Goal: Information Seeking & Learning: Learn about a topic

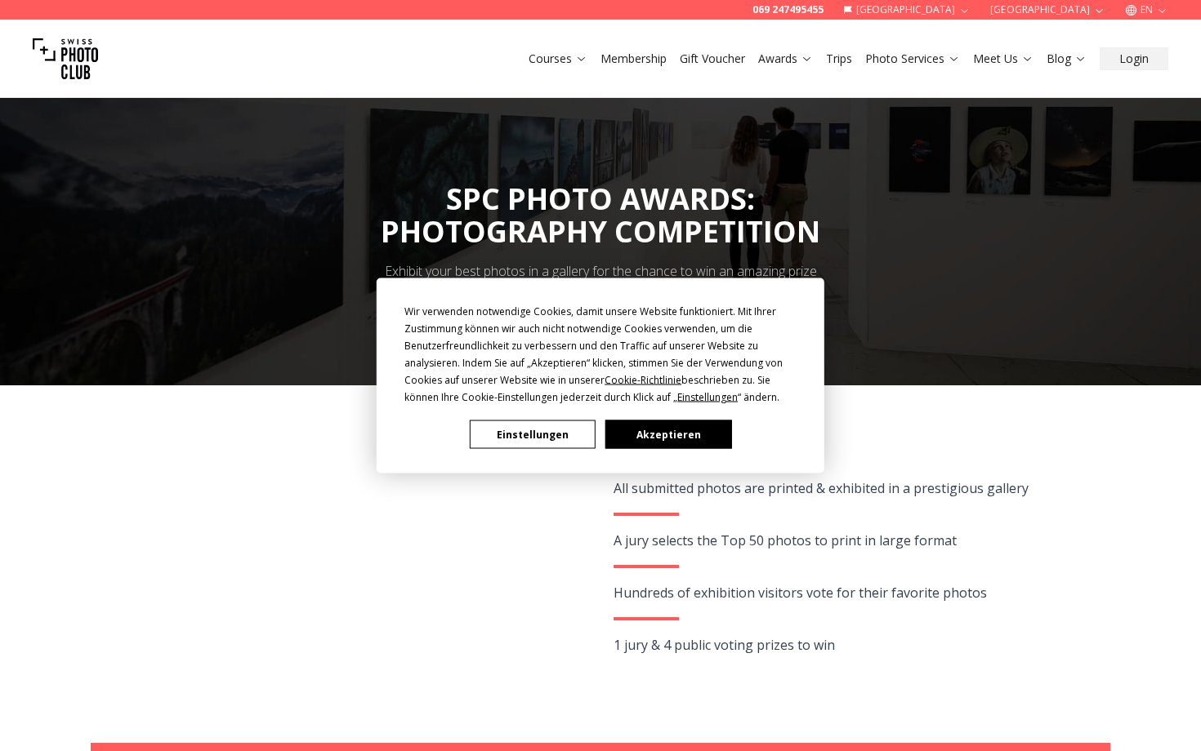
click at [677, 436] on button "Akzeptieren" at bounding box center [668, 435] width 126 height 29
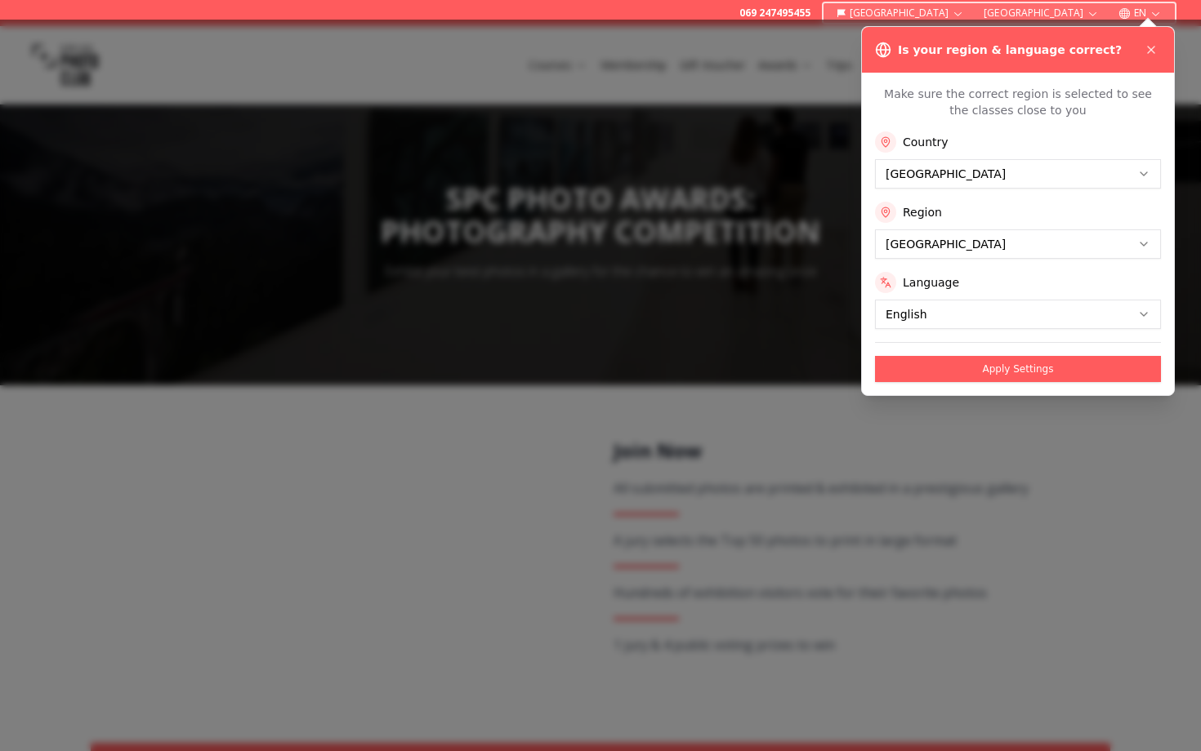
click at [1143, 56] on div "Is your region & language correct? Make sure the correct region is selected to …" at bounding box center [1018, 211] width 314 height 370
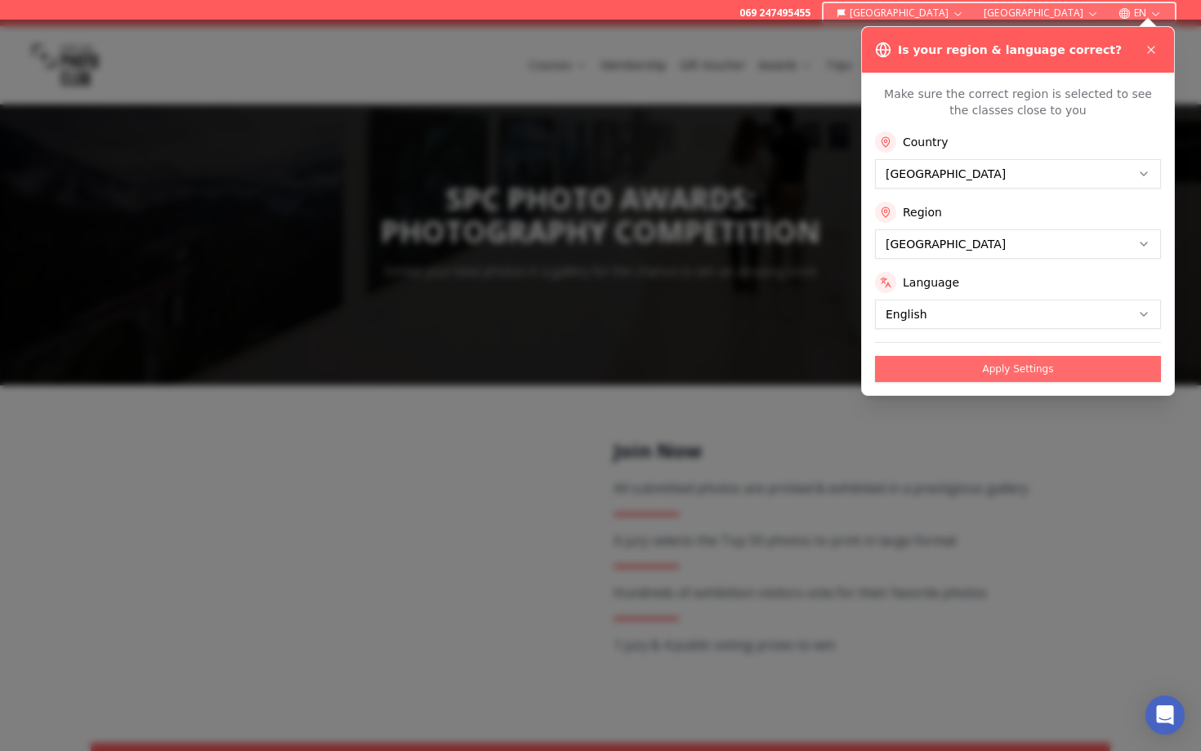
click at [1010, 363] on button "Apply Settings" at bounding box center [1018, 369] width 286 height 26
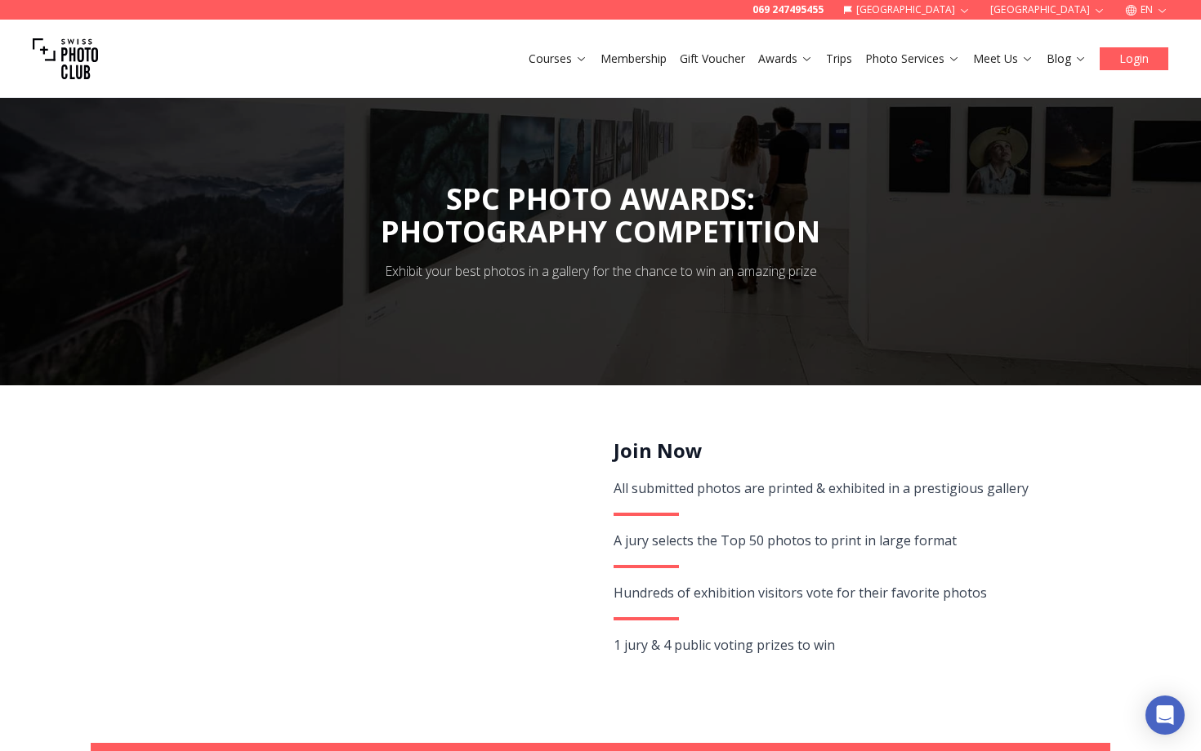
click at [1141, 67] on button "Login" at bounding box center [1133, 58] width 69 height 23
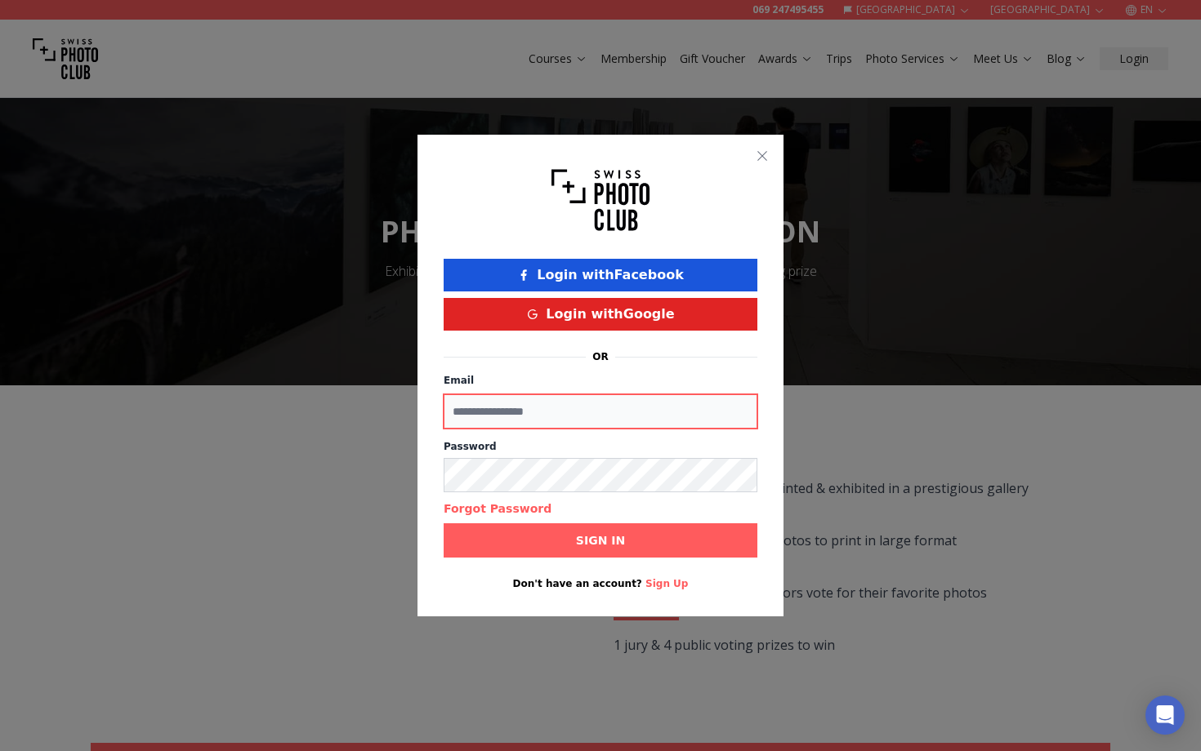
type input "**********"
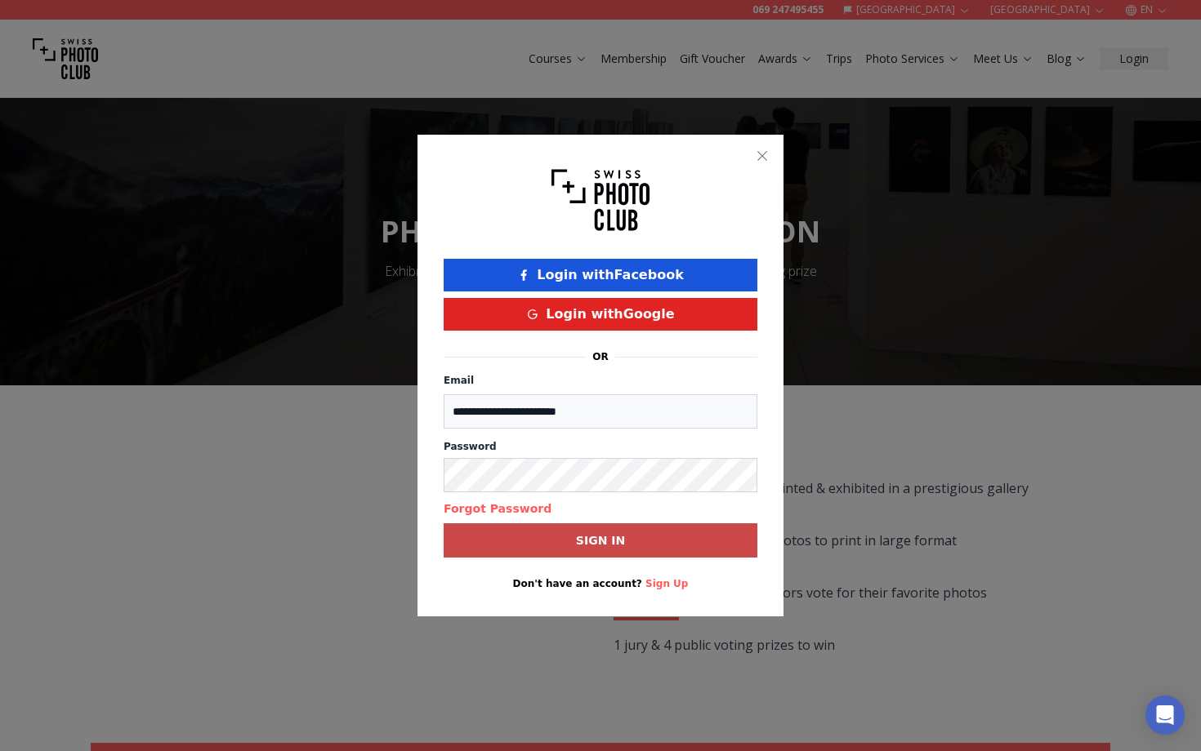
click at [604, 534] on b "Sign in" at bounding box center [600, 541] width 49 height 16
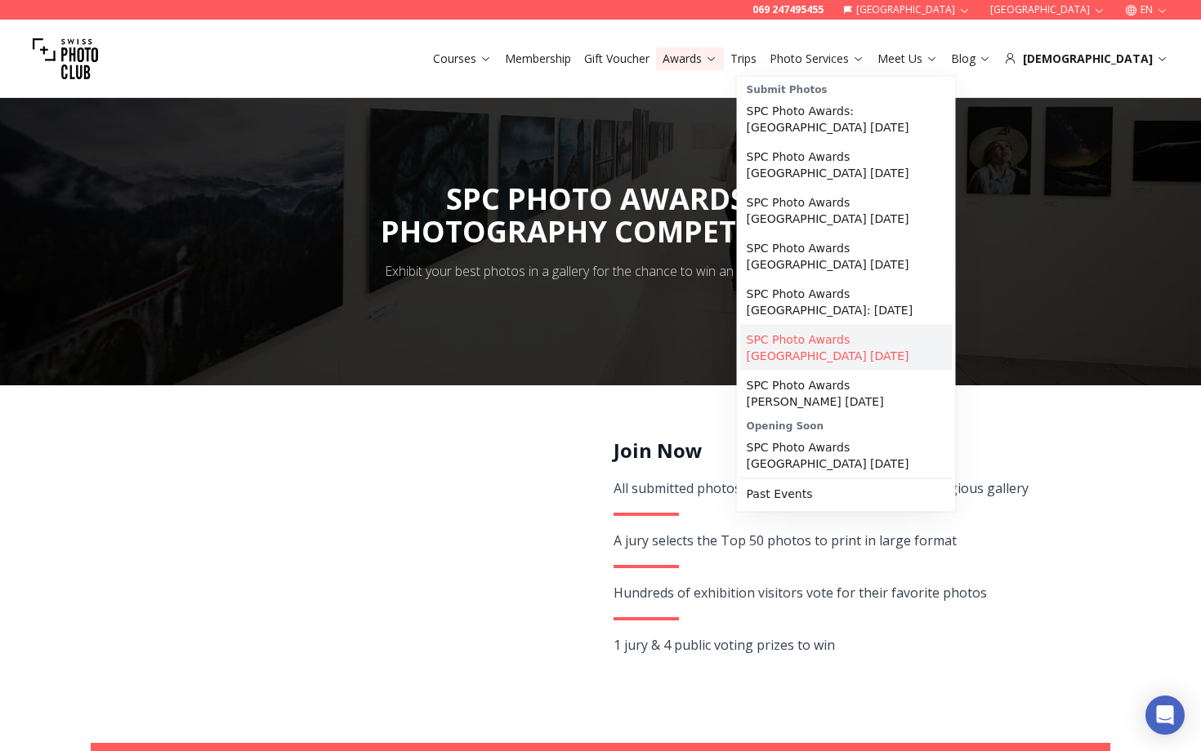
click at [798, 325] on link "SPC Photo Awards BERLIN December 2025" at bounding box center [846, 348] width 212 height 46
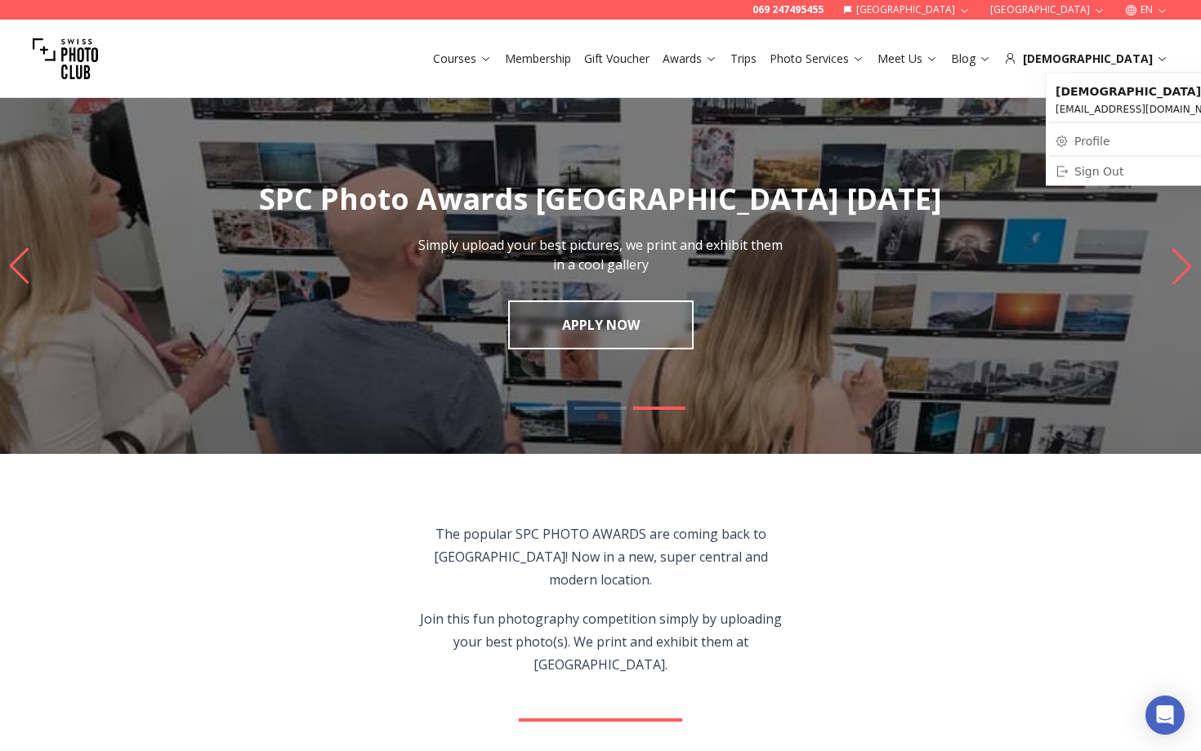
click at [1088, 141] on link "Profile" at bounding box center [1197, 141] width 297 height 23
select select "*******"
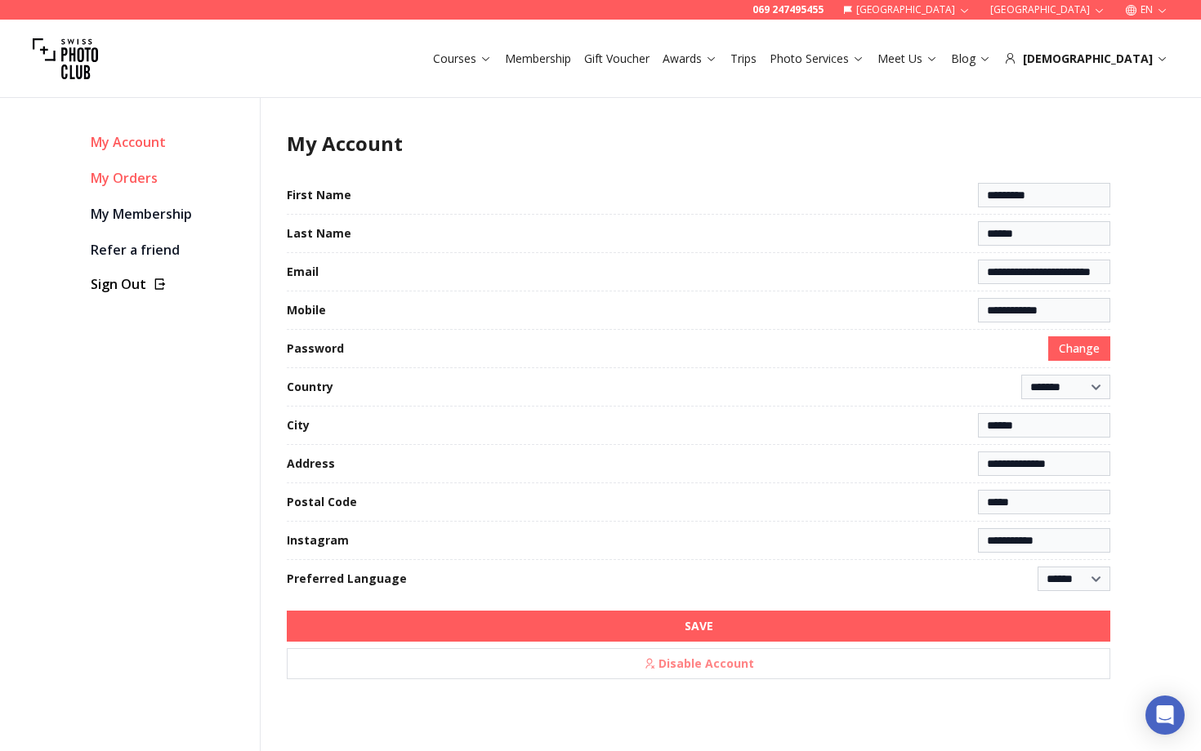
click at [123, 176] on link "My Orders" at bounding box center [169, 178] width 156 height 23
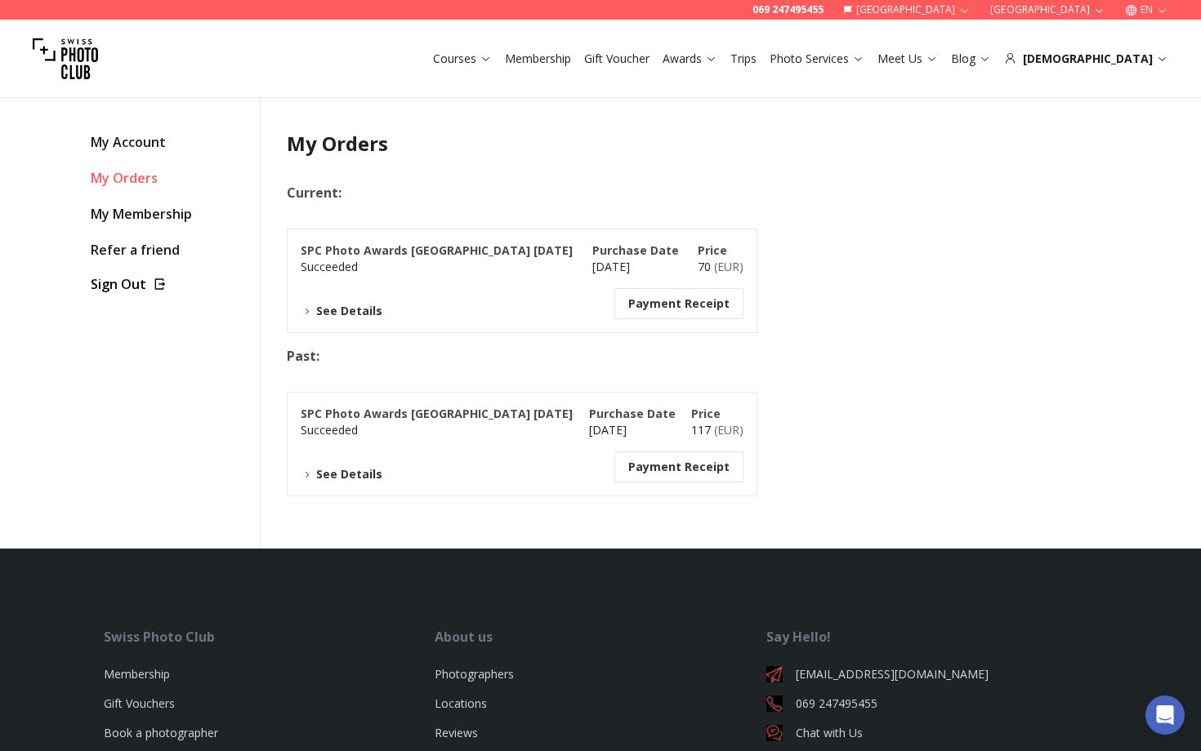
click at [571, 54] on link "Membership" at bounding box center [538, 59] width 66 height 16
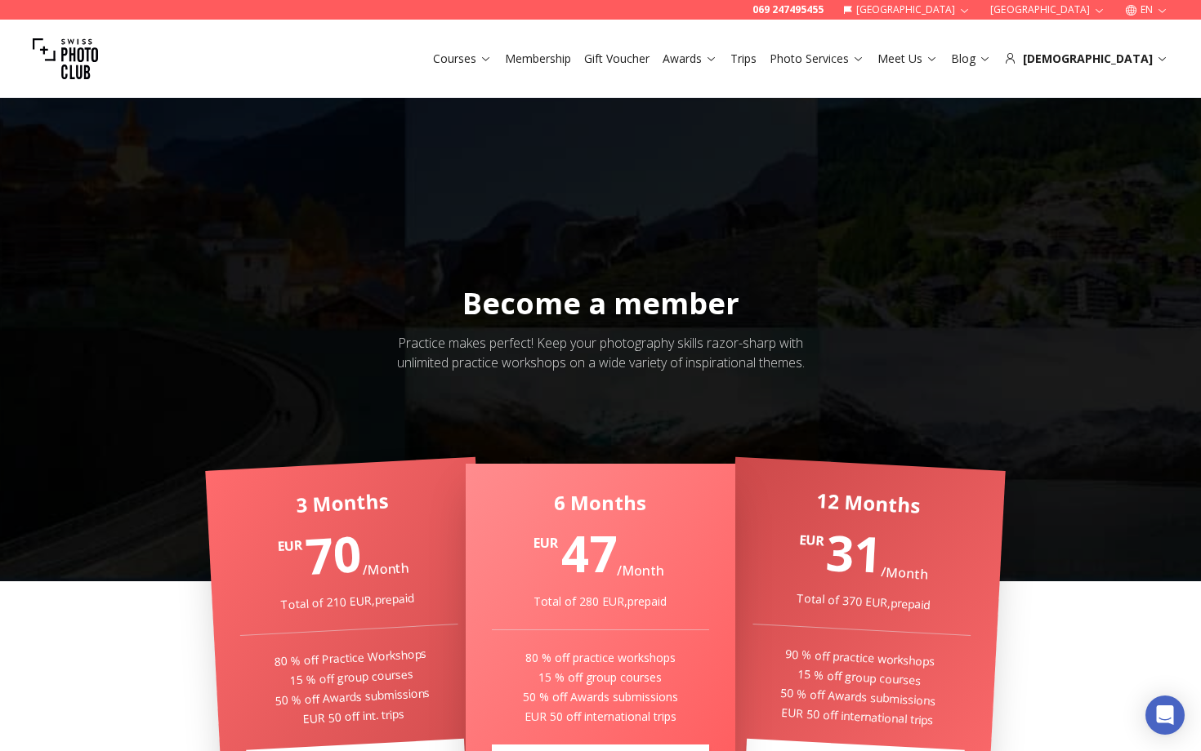
click at [649, 55] on link "Gift Voucher" at bounding box center [616, 59] width 65 height 16
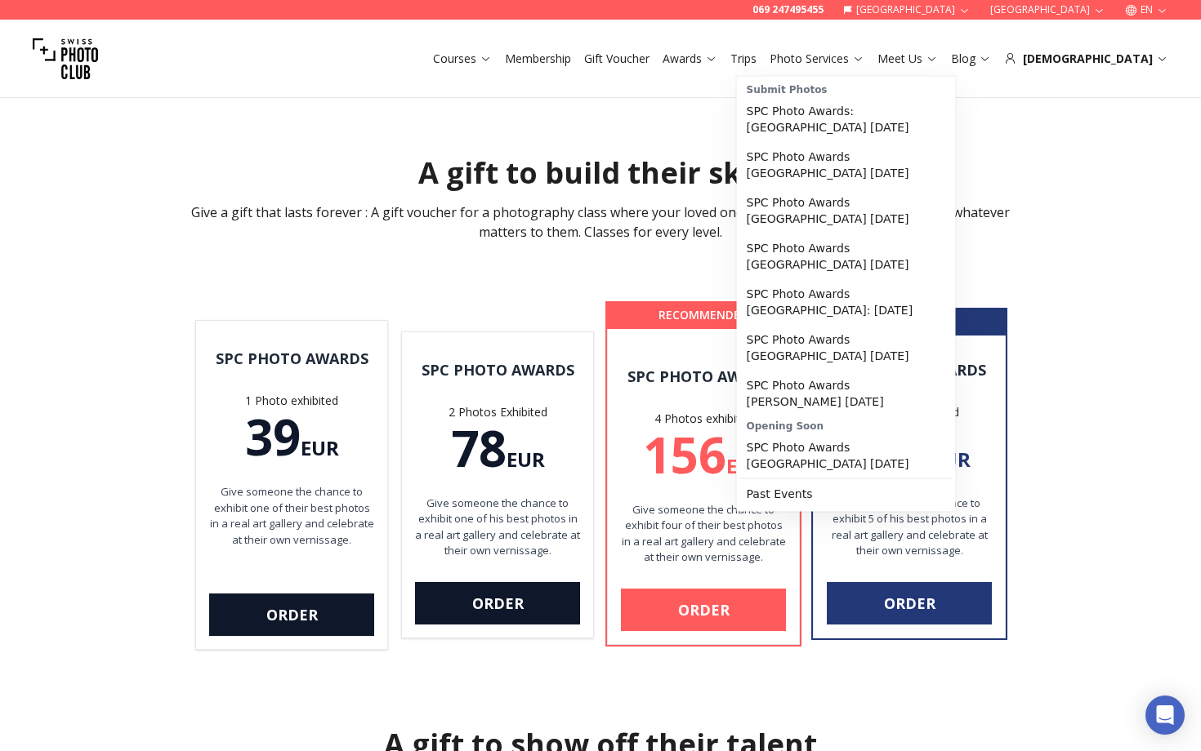
click at [717, 54] on link "Awards" at bounding box center [689, 59] width 55 height 16
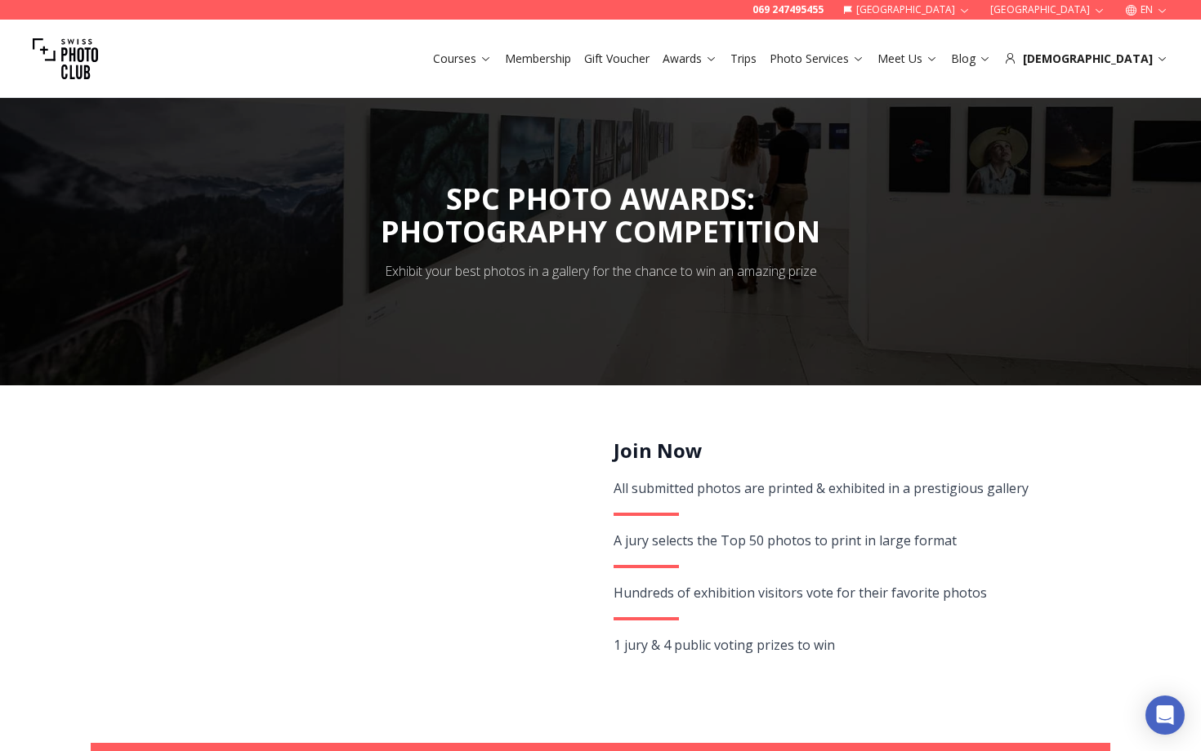
click at [717, 54] on link "Awards" at bounding box center [689, 59] width 55 height 16
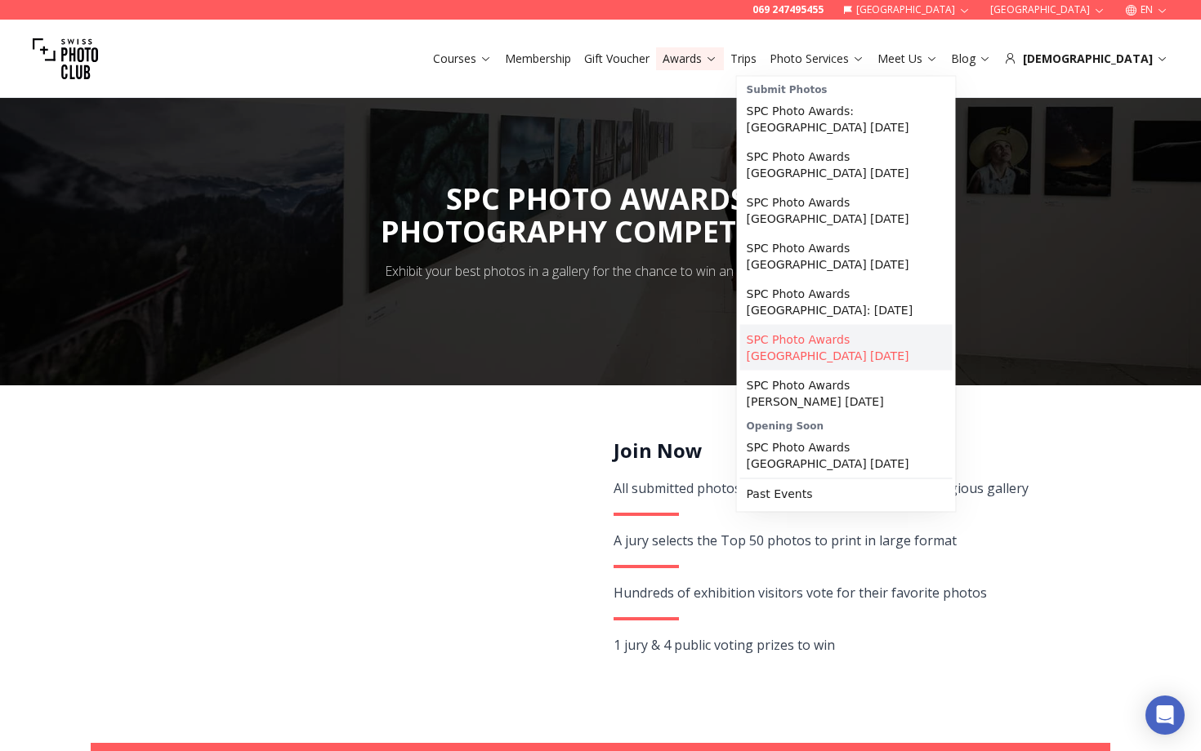
click at [813, 325] on link "SPC Photo Awards BERLIN December 2025" at bounding box center [846, 348] width 212 height 46
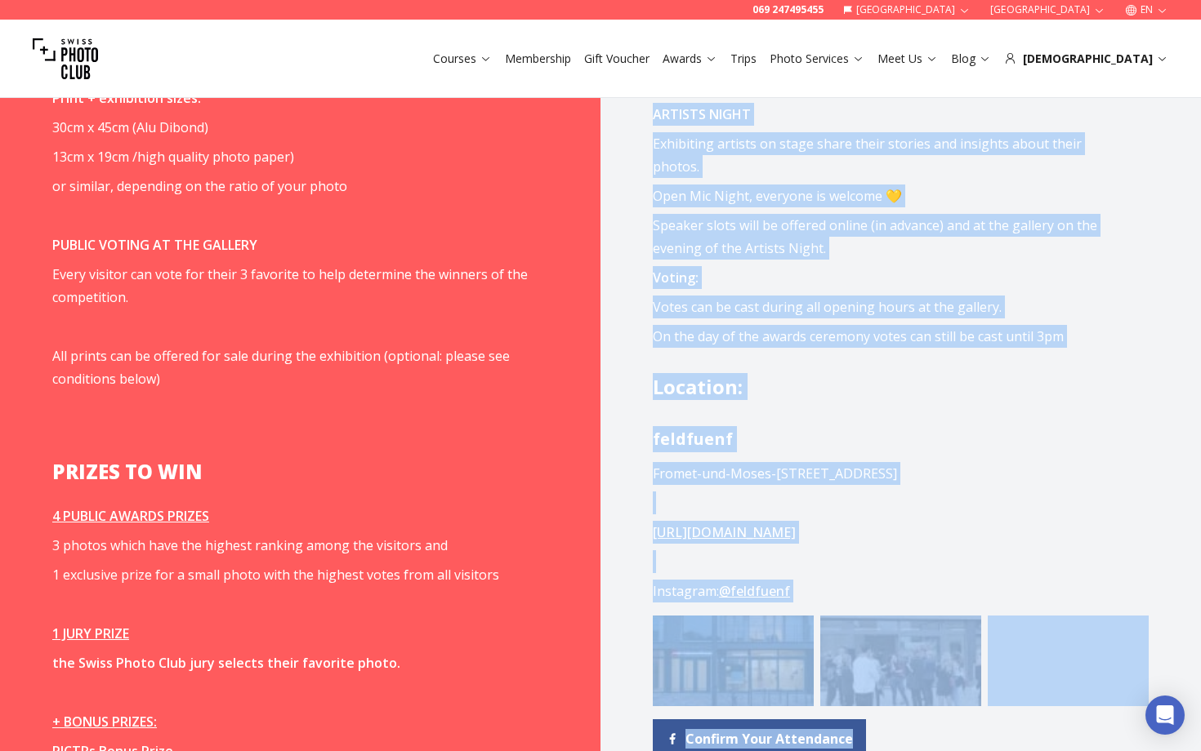
scroll to position [1750, 0]
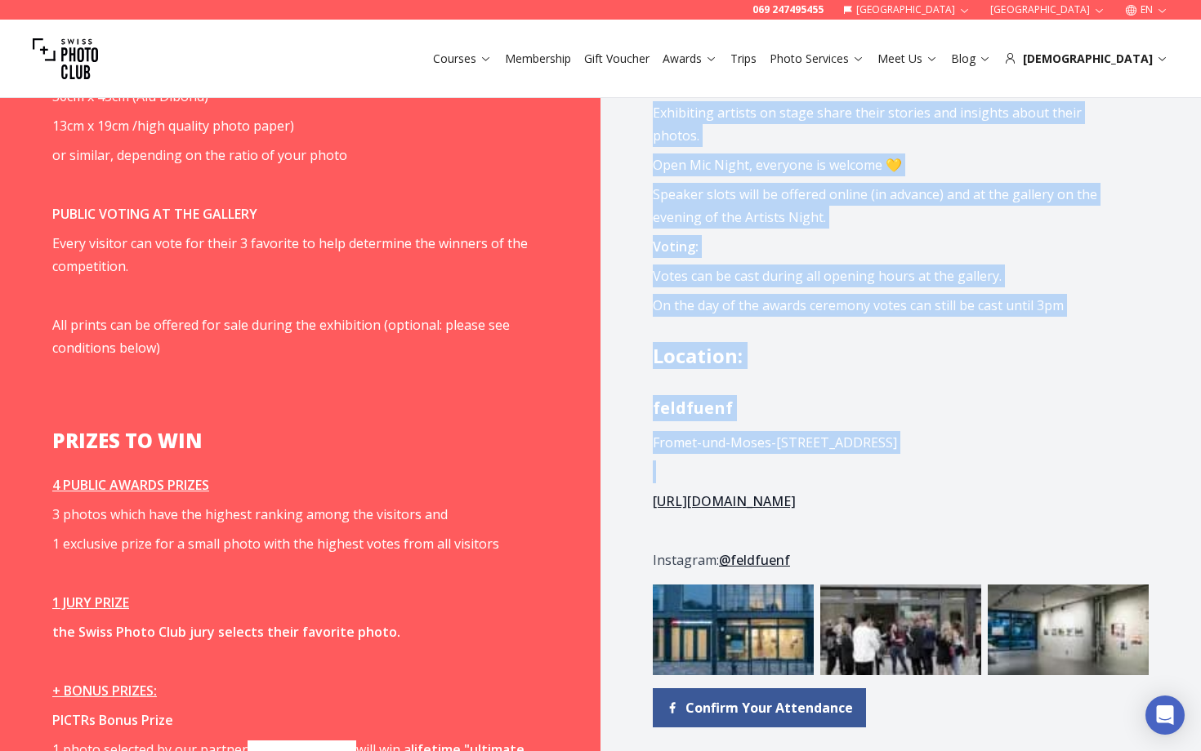
drag, startPoint x: 653, startPoint y: 123, endPoint x: 883, endPoint y: 426, distance: 380.2
click at [883, 426] on div "Program 6 - 14 December 2025 VERNISSAGE: Saturday, Dezember 6th // 6 - 9 pm FIN…" at bounding box center [900, 519] width 600 height 1777
copy div "VERNISSAGE: Saturday, Dezember 6th // 6 - 9 pm FINISSAGE & AWARD CEREMONY: Satu…"
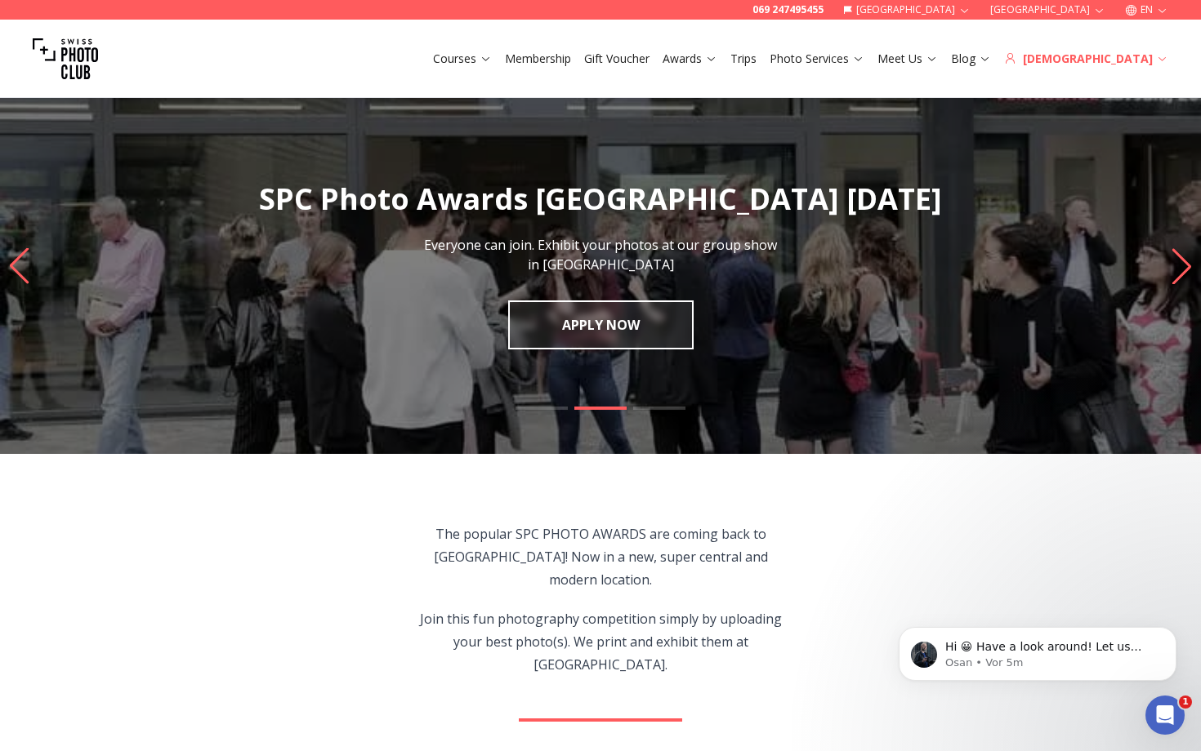
scroll to position [0, 0]
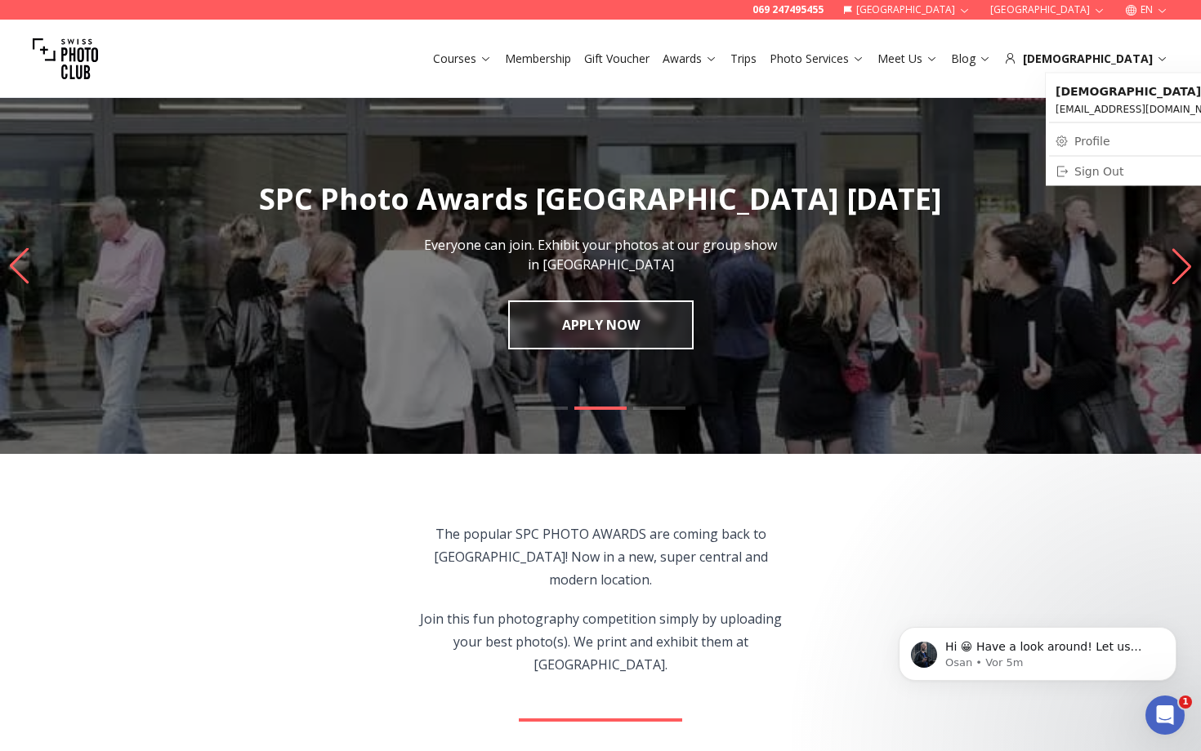
click at [1104, 172] on div "Sign Out" at bounding box center [1196, 171] width 283 height 16
